Goal: Navigation & Orientation: Find specific page/section

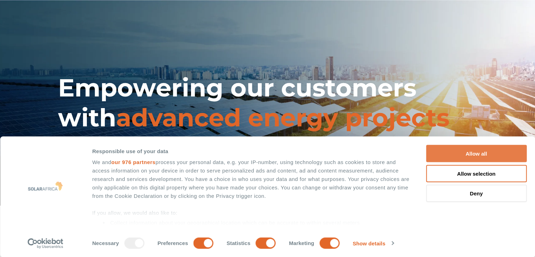
click at [460, 151] on button "Allow all" at bounding box center [476, 153] width 101 height 17
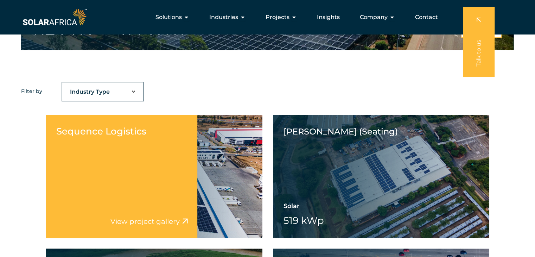
scroll to position [422, 0]
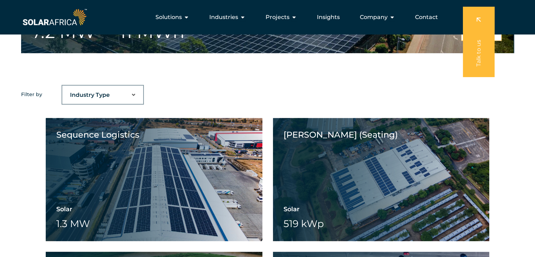
click at [124, 93] on select "Industry Type Agriculture Automotive Corporate Parks FMCG Food Processing Hospi…" at bounding box center [102, 95] width 81 height 14
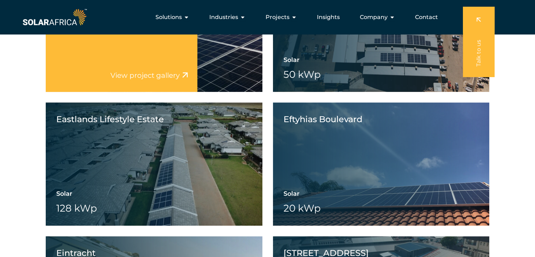
scroll to position [8446, 0]
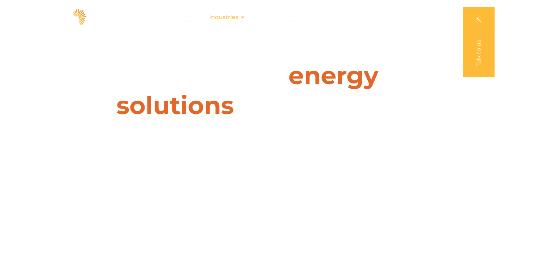
click at [227, 19] on span "Industries" at bounding box center [223, 17] width 29 height 8
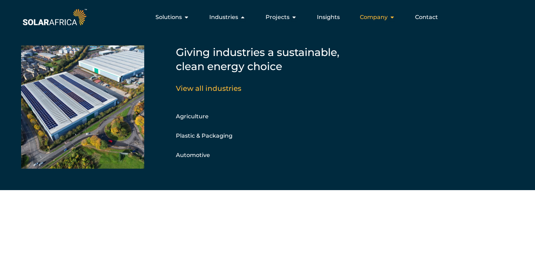
click at [375, 17] on span "Company" at bounding box center [374, 17] width 28 height 8
